Goal: Task Accomplishment & Management: Manage account settings

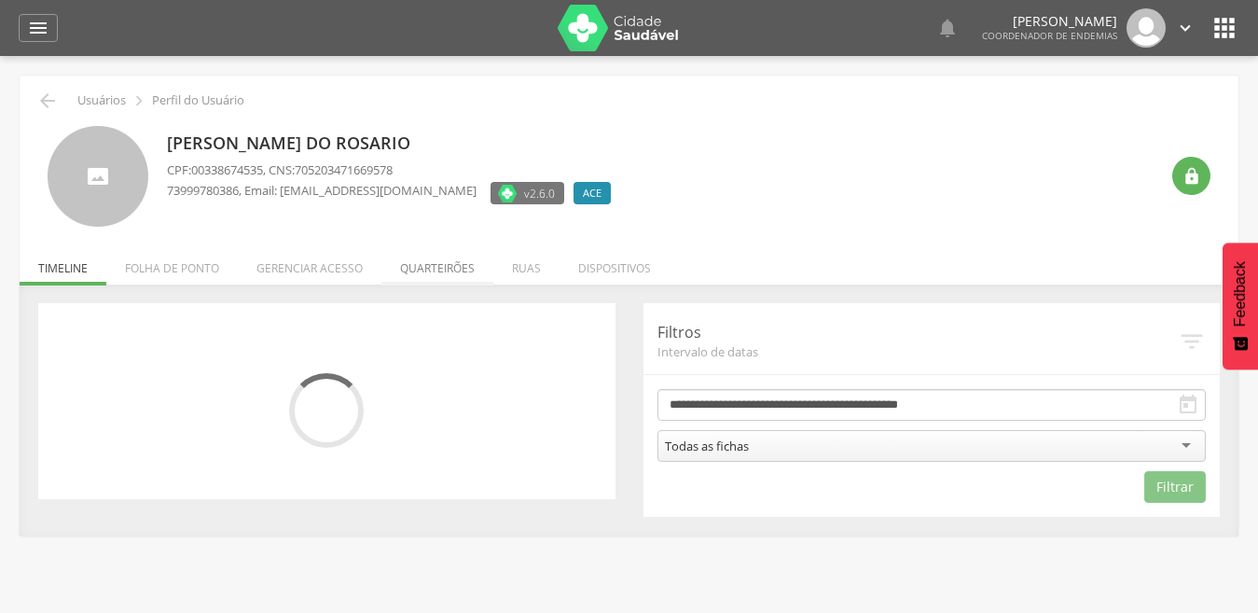
click at [437, 273] on li "Quarteirões" at bounding box center [437, 263] width 112 height 44
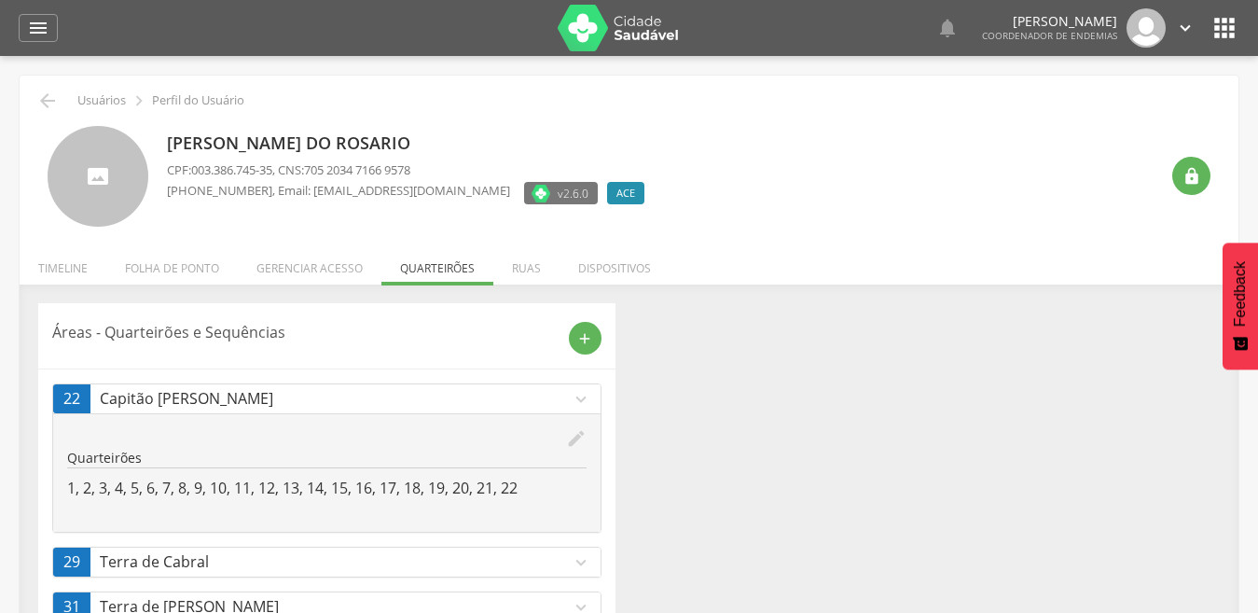
click at [559, 436] on div "edit" at bounding box center [326, 438] width 519 height 21
click at [566, 432] on div "edit Editar" at bounding box center [326, 438] width 519 height 21
click at [579, 433] on icon "edit" at bounding box center [576, 438] width 21 height 21
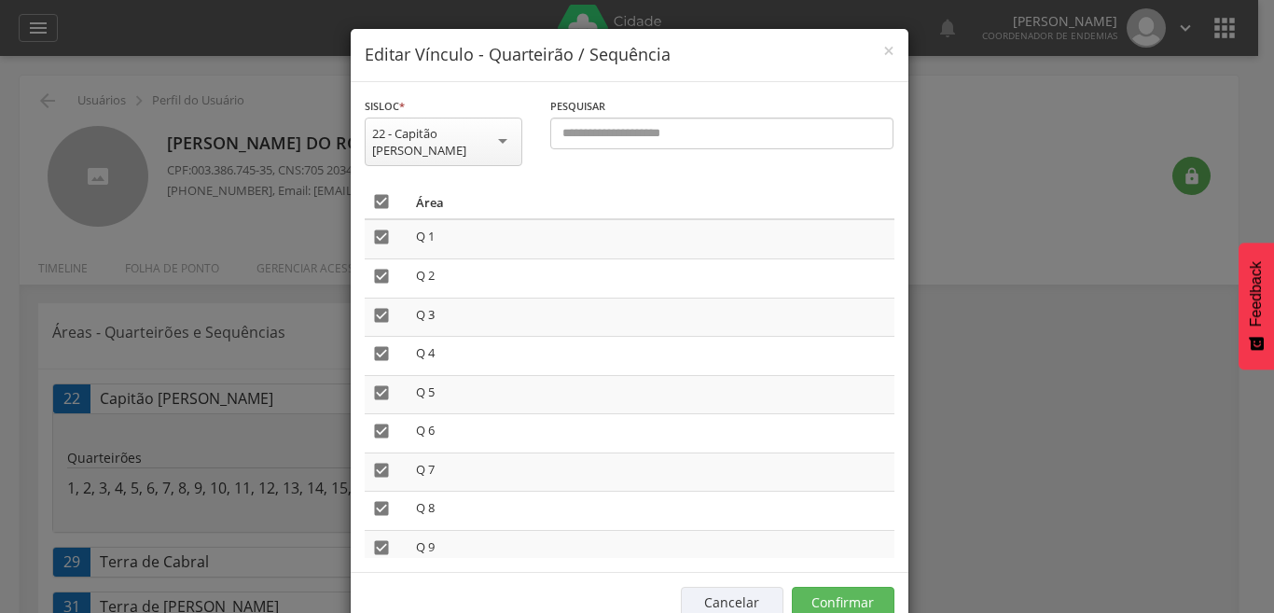
drag, startPoint x: 366, startPoint y: 193, endPoint x: 385, endPoint y: 211, distance: 26.4
click at [372, 193] on icon "" at bounding box center [381, 201] width 19 height 19
click at [828, 590] on button "Confirmar" at bounding box center [843, 602] width 103 height 32
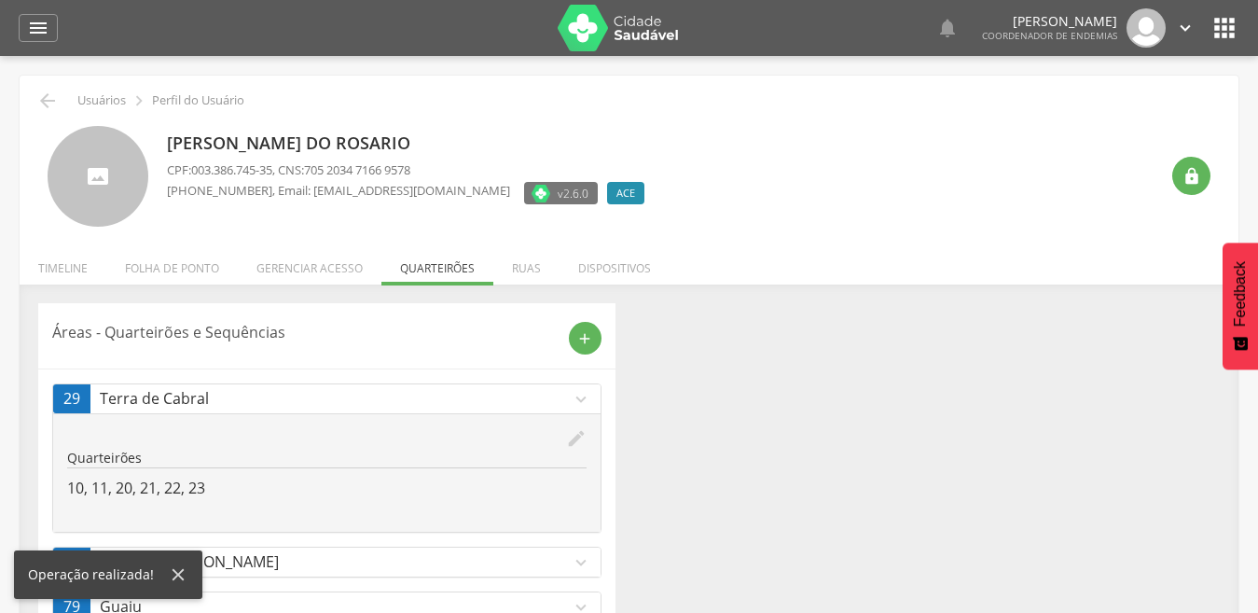
click at [576, 434] on icon "edit" at bounding box center [576, 438] width 21 height 21
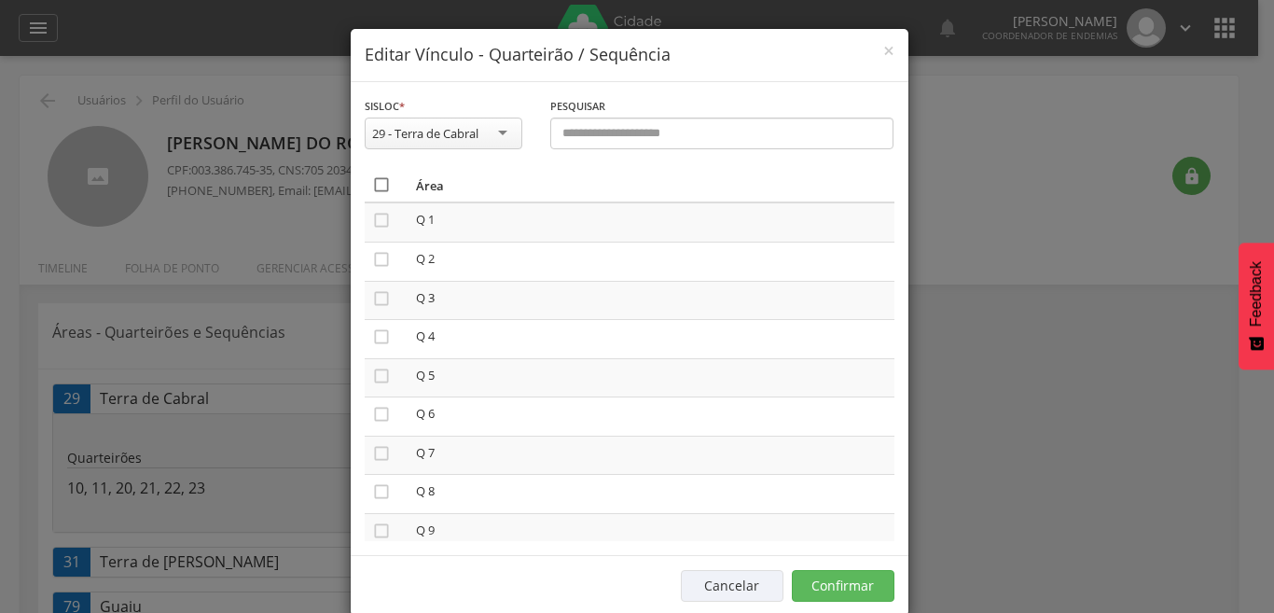
click at [373, 187] on icon "" at bounding box center [381, 184] width 19 height 19
drag, startPoint x: 373, startPoint y: 187, endPoint x: 390, endPoint y: 206, distance: 25.1
click at [374, 189] on icon "" at bounding box center [381, 184] width 19 height 19
click at [820, 587] on button "Confirmar" at bounding box center [843, 586] width 103 height 32
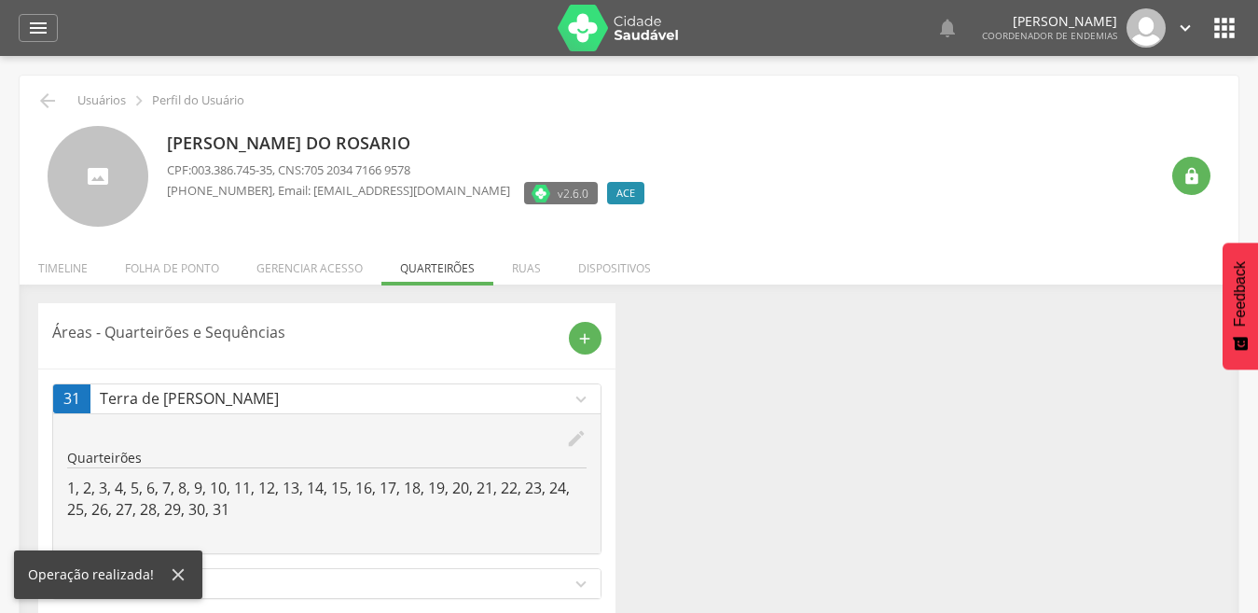
click at [572, 440] on icon "edit" at bounding box center [576, 438] width 21 height 21
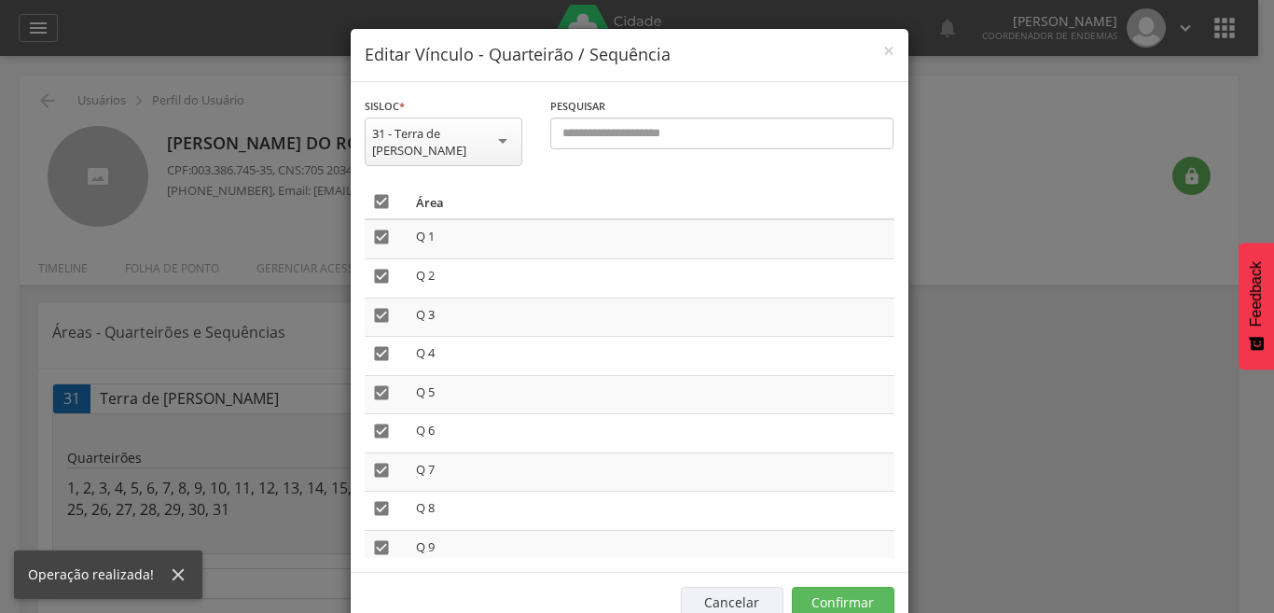
click at [377, 192] on icon "" at bounding box center [381, 201] width 19 height 19
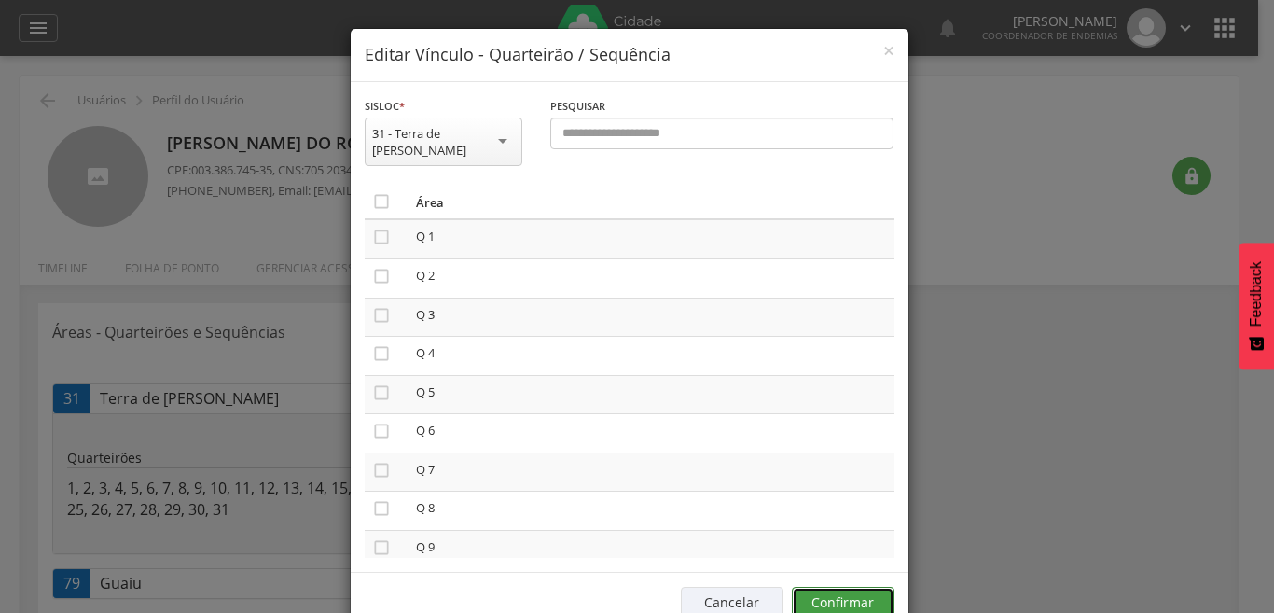
click at [831, 586] on button "Confirmar" at bounding box center [843, 602] width 103 height 32
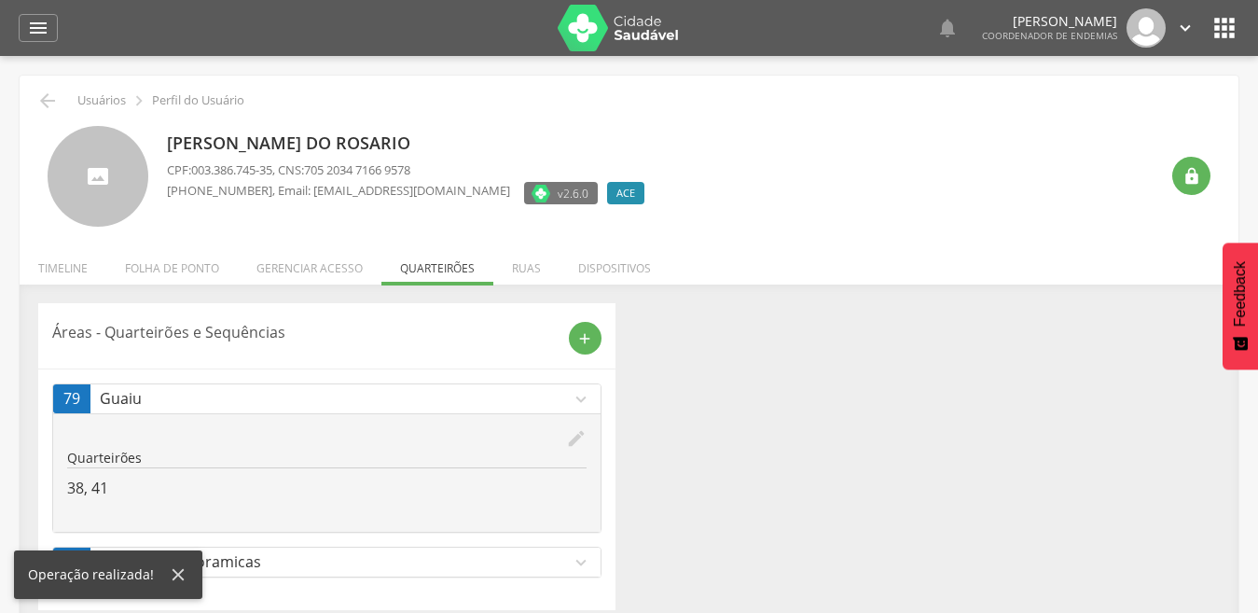
click at [578, 561] on icon "expand_more" at bounding box center [581, 562] width 21 height 21
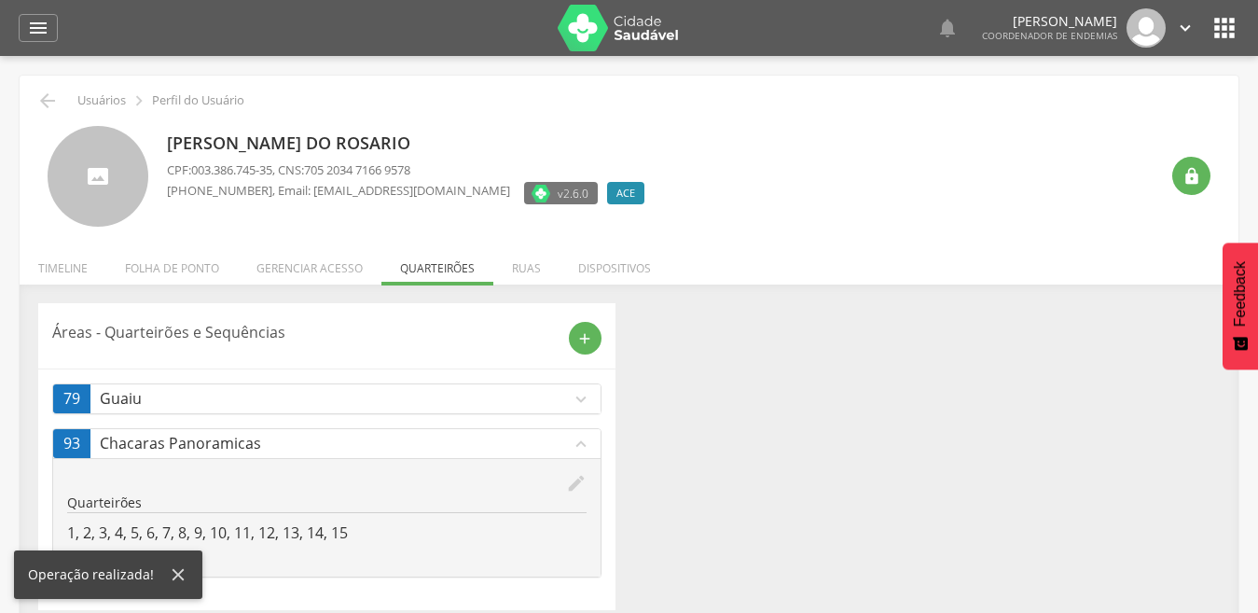
click at [577, 482] on icon "edit" at bounding box center [576, 483] width 21 height 21
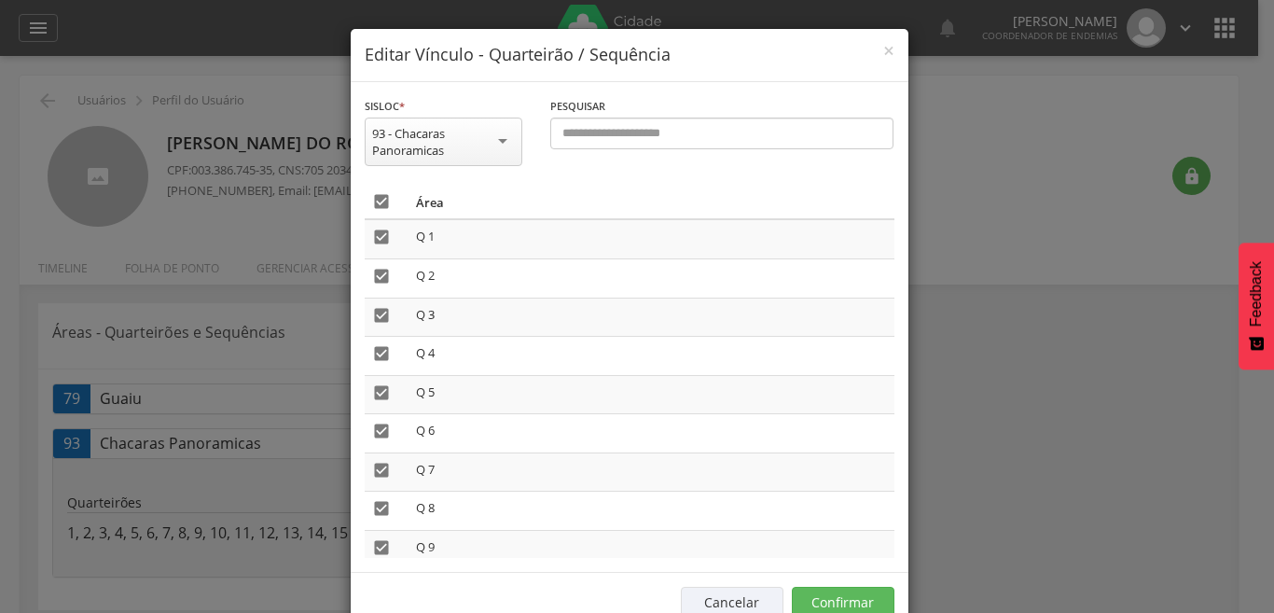
drag, startPoint x: 376, startPoint y: 200, endPoint x: 414, endPoint y: 229, distance: 48.5
click at [375, 200] on icon "" at bounding box center [381, 201] width 19 height 19
click at [851, 597] on button "Confirmar" at bounding box center [843, 602] width 103 height 32
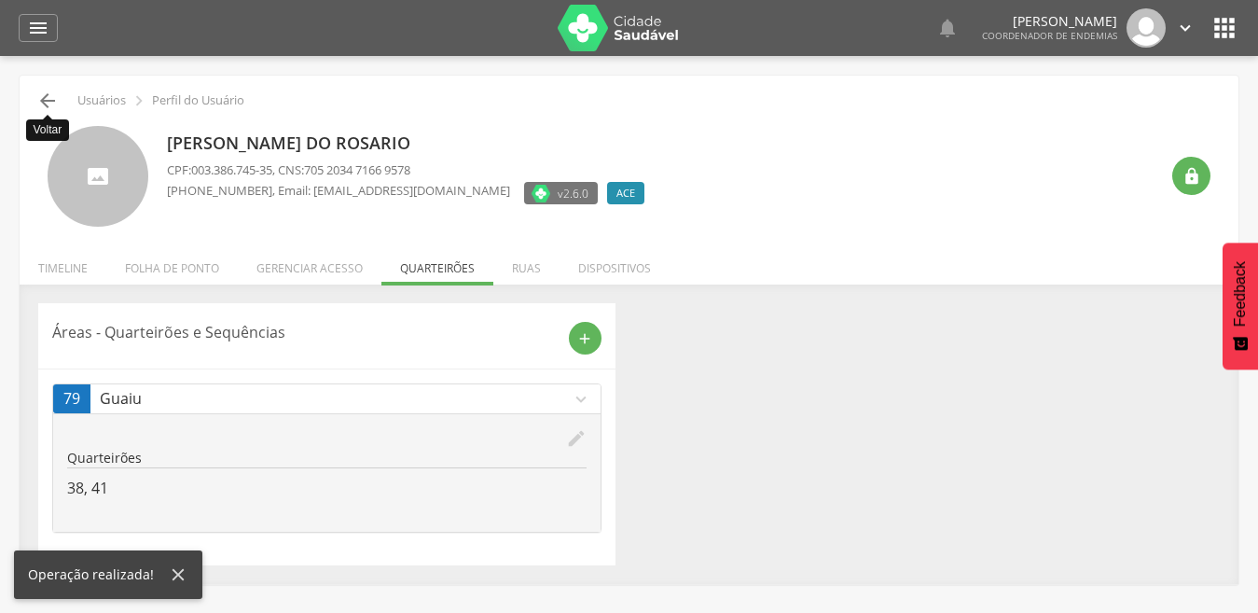
click at [46, 93] on icon "" at bounding box center [47, 101] width 22 height 22
